Goal: Task Accomplishment & Management: Use online tool/utility

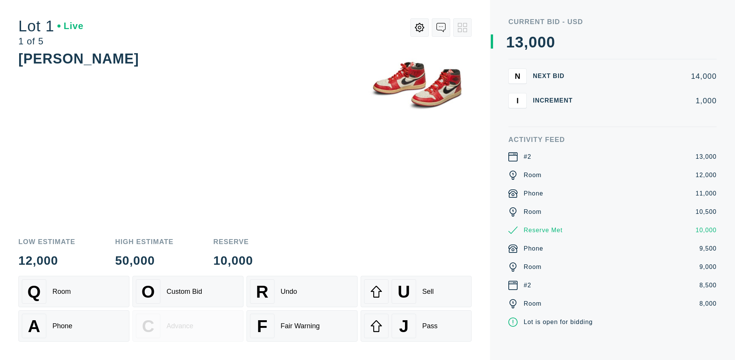
click at [74, 326] on div "A Phone" at bounding box center [74, 326] width 104 height 25
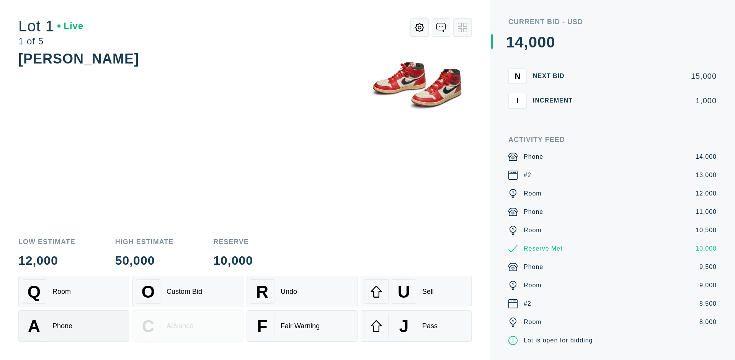
click at [74, 292] on div "Q Room" at bounding box center [74, 291] width 104 height 25
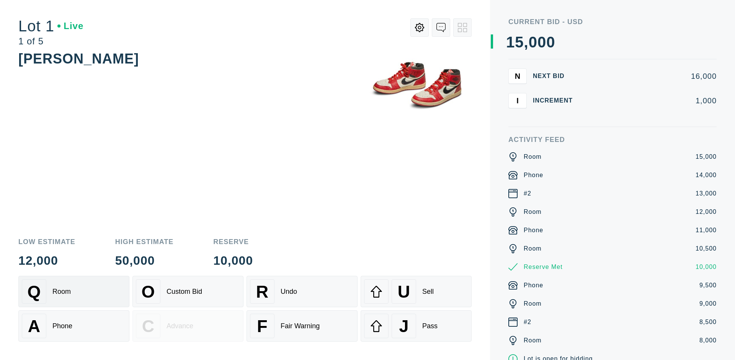
click at [302, 292] on div "R Undo" at bounding box center [302, 291] width 104 height 25
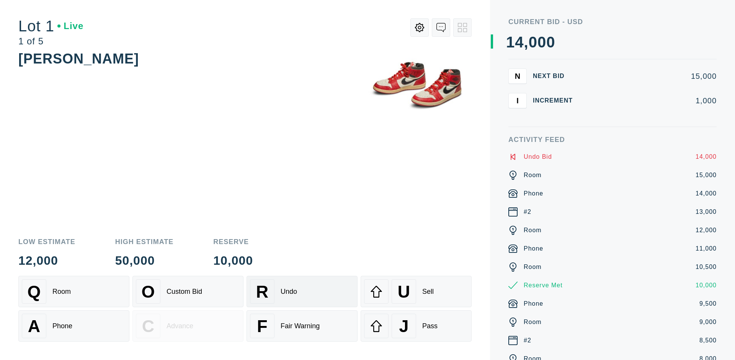
click at [74, 292] on div "Q Room" at bounding box center [74, 291] width 104 height 25
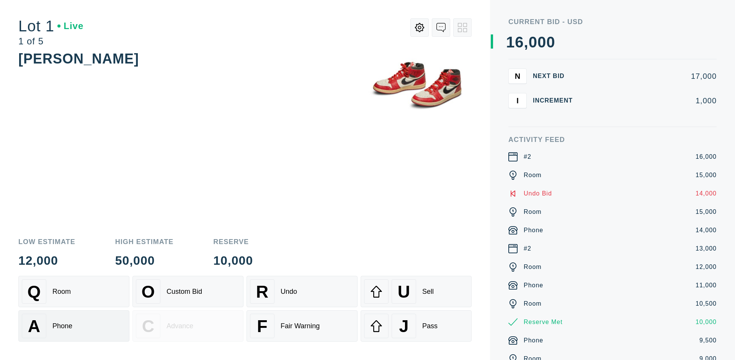
click at [74, 326] on div "A Phone" at bounding box center [74, 326] width 104 height 25
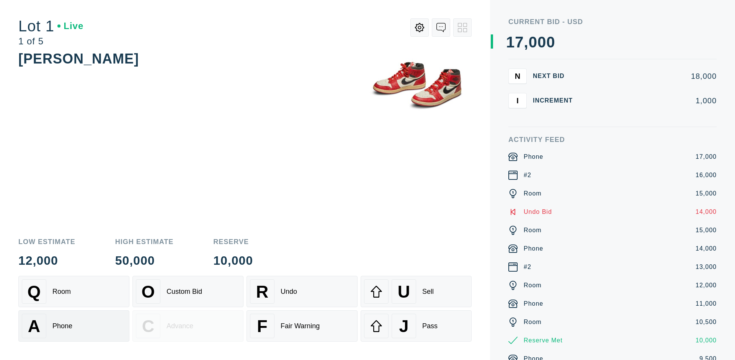
click at [74, 292] on div "Q Room" at bounding box center [74, 291] width 104 height 25
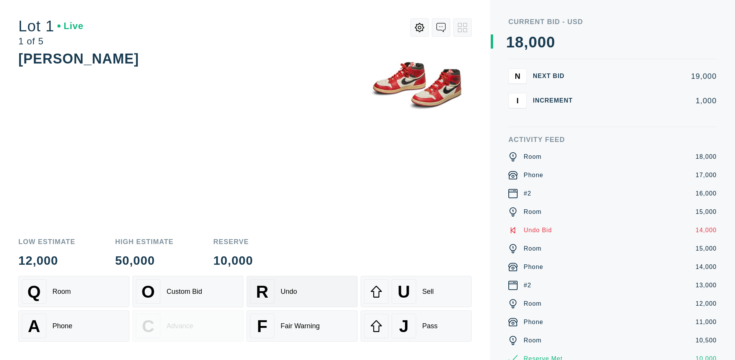
click at [302, 292] on div "R Undo" at bounding box center [302, 291] width 104 height 25
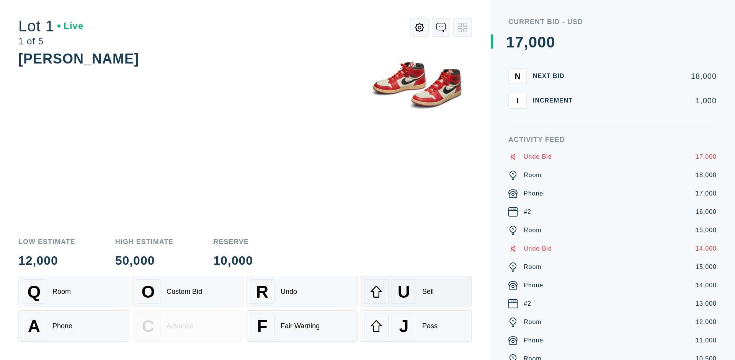
click at [416, 292] on div "U Sell" at bounding box center [416, 291] width 104 height 25
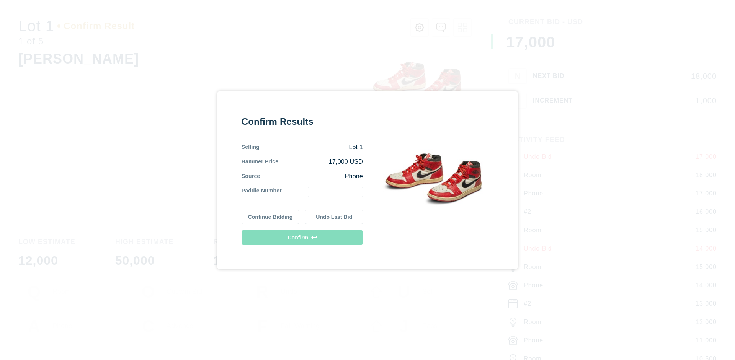
click at [271, 217] on button "Continue Bidding" at bounding box center [271, 217] width 58 height 15
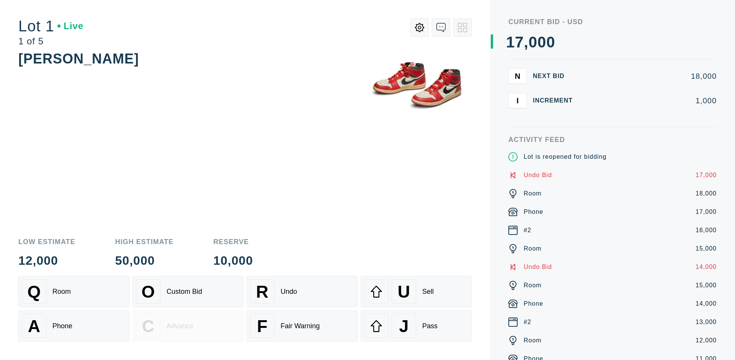
click at [416, 292] on div "U Sell" at bounding box center [416, 291] width 104 height 25
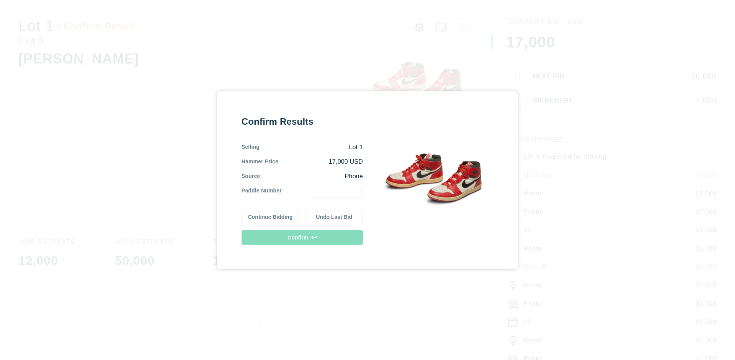
click at [334, 217] on button "Undo Last Bid" at bounding box center [334, 217] width 58 height 15
click at [271, 216] on button "Continue Bidding" at bounding box center [271, 216] width 58 height 15
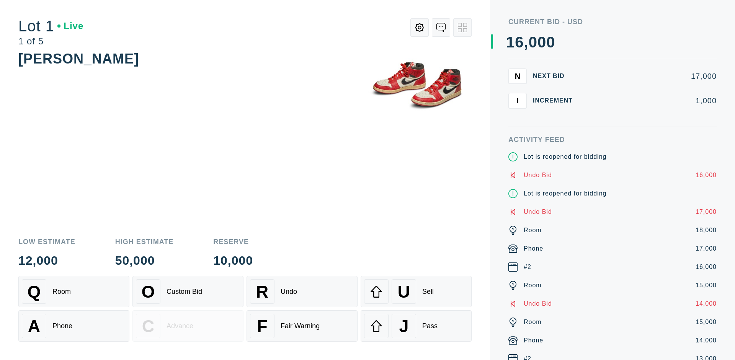
click at [416, 326] on div "J Pass" at bounding box center [416, 326] width 104 height 25
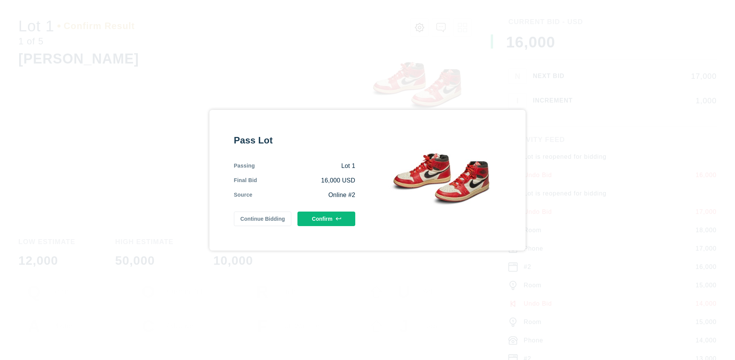
click at [327, 219] on button "Confirm" at bounding box center [326, 219] width 58 height 15
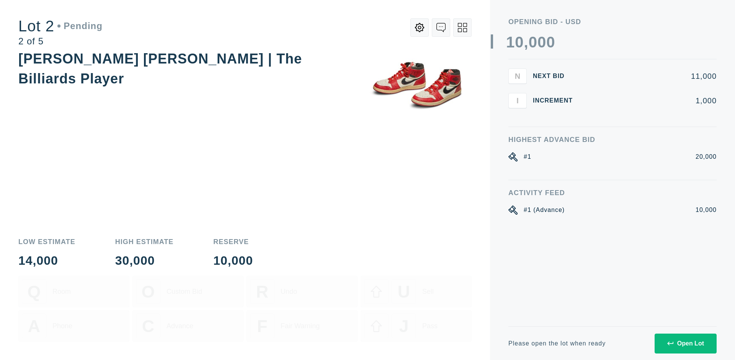
click at [685, 343] on div "Open Lot" at bounding box center [685, 343] width 37 height 7
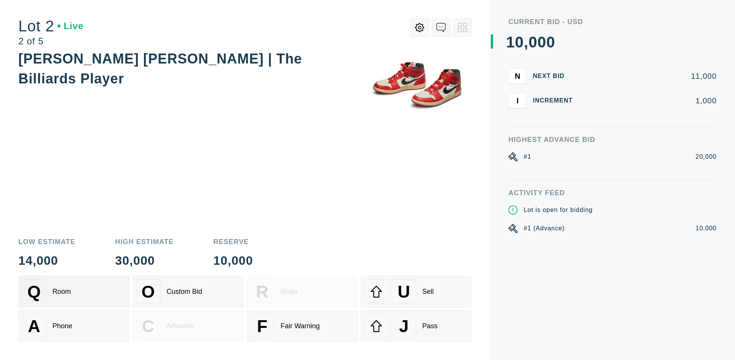
click at [74, 292] on div "Q Room" at bounding box center [74, 291] width 104 height 25
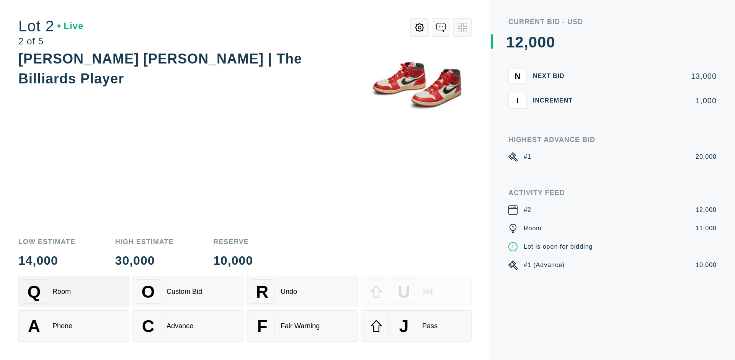
click at [188, 326] on div "Advance" at bounding box center [180, 326] width 27 height 8
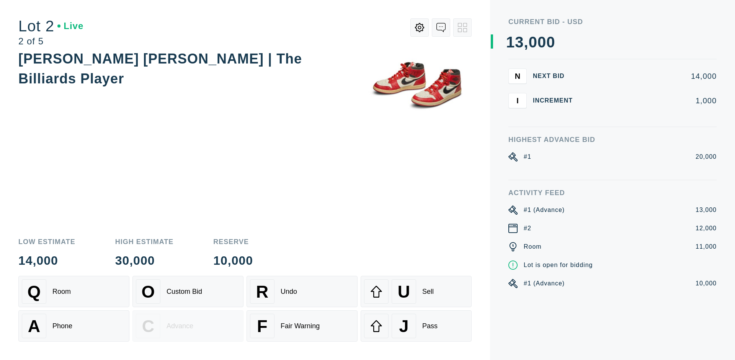
click at [416, 292] on div "U Sell" at bounding box center [416, 291] width 104 height 25
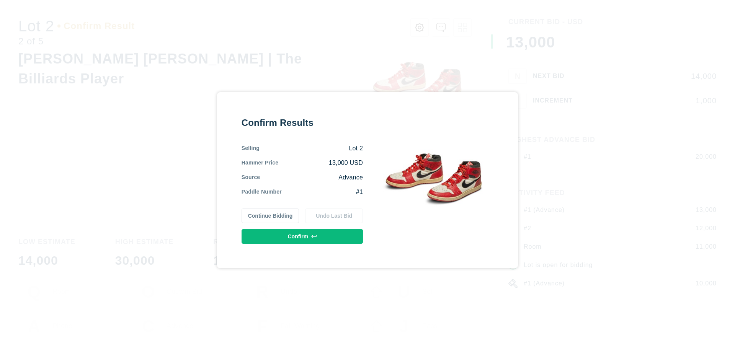
click at [302, 236] on button "Confirm" at bounding box center [302, 236] width 121 height 15
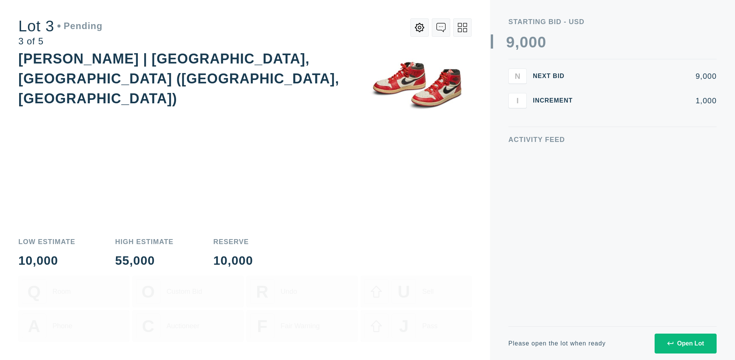
click at [685, 343] on div "Open Lot" at bounding box center [685, 343] width 37 height 7
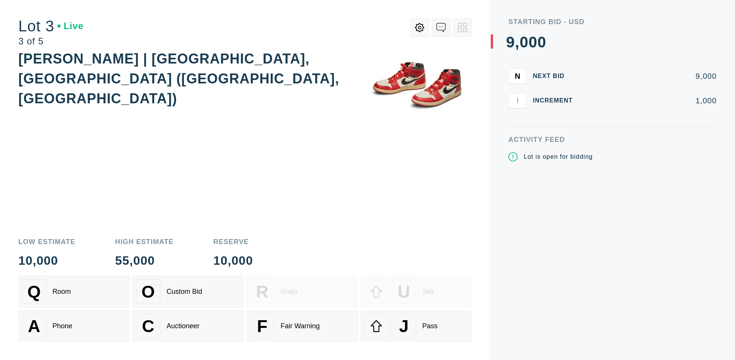
click at [416, 326] on div "J Pass" at bounding box center [416, 326] width 104 height 25
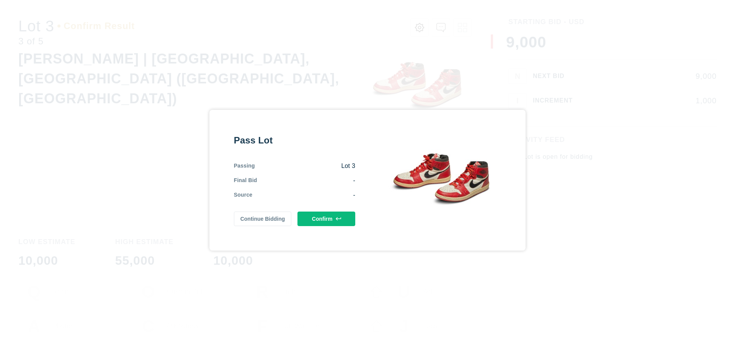
click at [327, 219] on button "Confirm" at bounding box center [326, 219] width 58 height 15
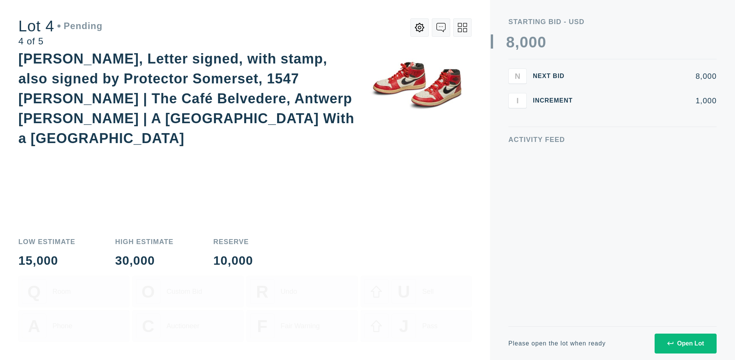
click at [685, 343] on div "Open Lot" at bounding box center [685, 343] width 37 height 7
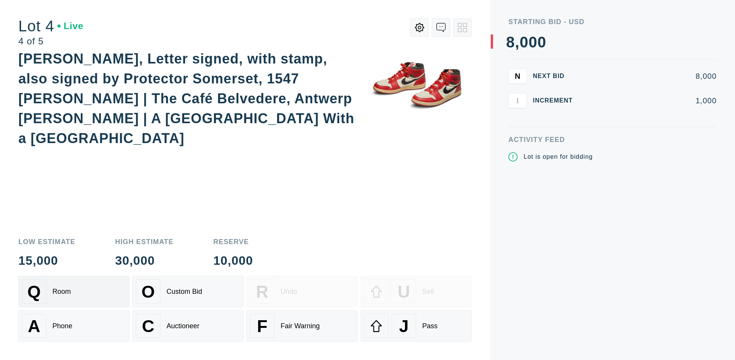
click at [74, 292] on div "Q Room" at bounding box center [74, 291] width 104 height 25
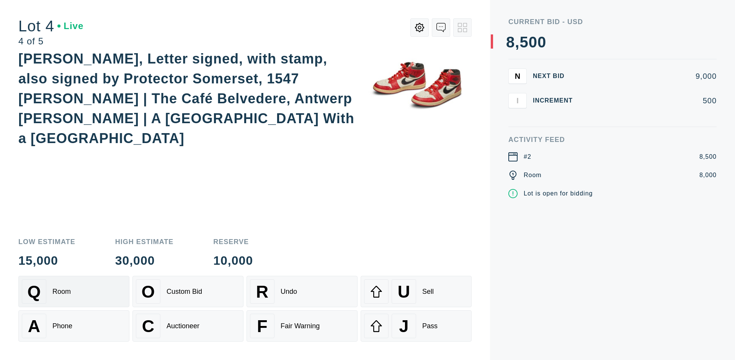
click at [188, 326] on div "Auctioneer" at bounding box center [183, 326] width 33 height 8
click at [416, 326] on div "J Pass" at bounding box center [416, 326] width 104 height 25
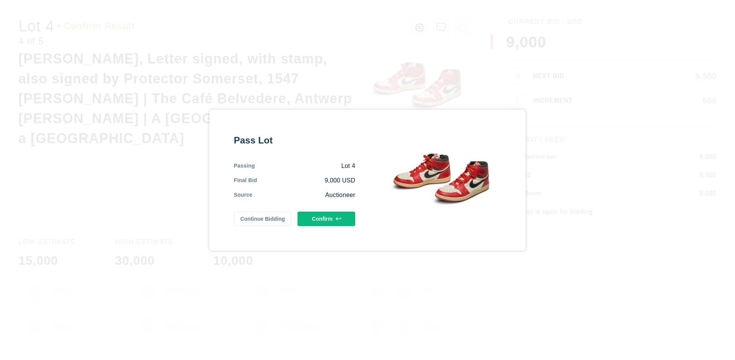
click at [327, 219] on button "Confirm" at bounding box center [326, 219] width 58 height 15
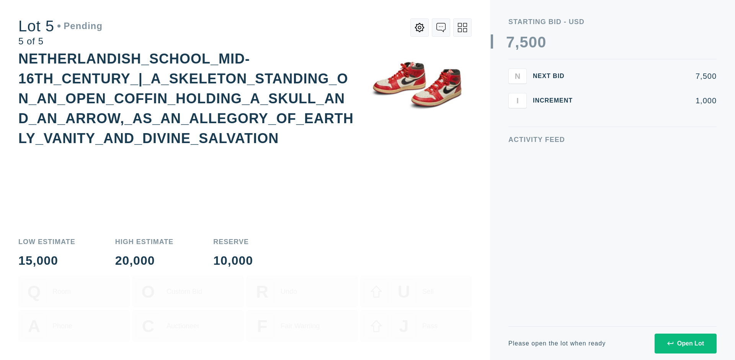
click at [685, 343] on div "Open Lot" at bounding box center [685, 343] width 37 height 7
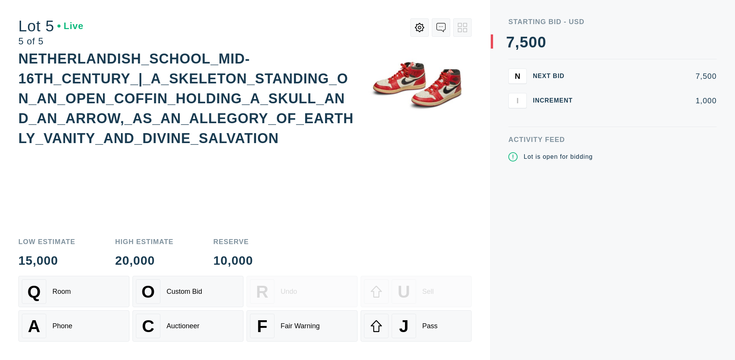
click at [74, 292] on div "Q Room" at bounding box center [74, 291] width 104 height 25
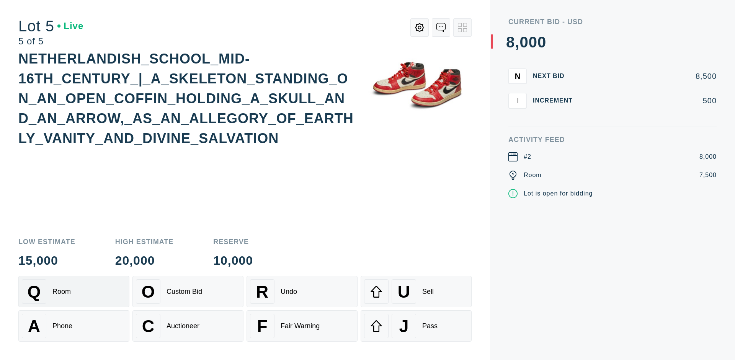
click at [74, 292] on div "Q Room" at bounding box center [74, 291] width 104 height 25
click at [416, 292] on div "U Sell" at bounding box center [416, 291] width 104 height 25
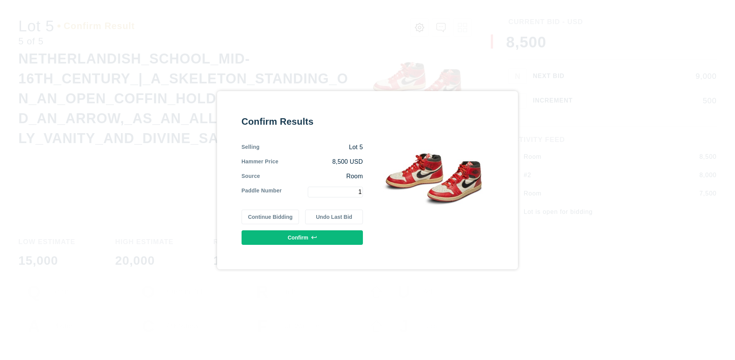
type input "1"
click at [302, 237] on button "Confirm" at bounding box center [302, 237] width 121 height 15
